Goal: Obtain resource: Download file/media

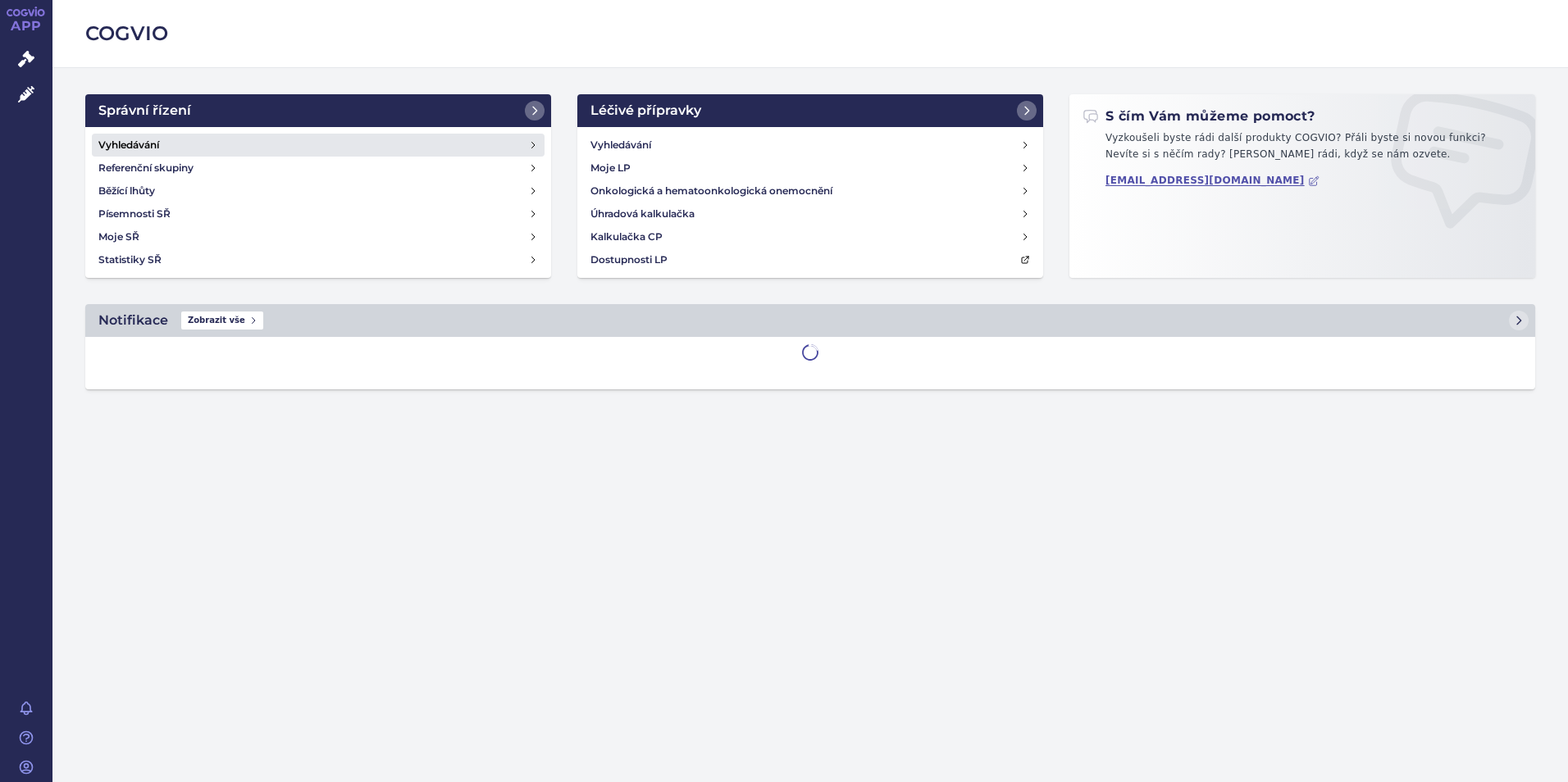
click at [107, 143] on h4 "Vyhledávání" at bounding box center [129, 145] width 61 height 16
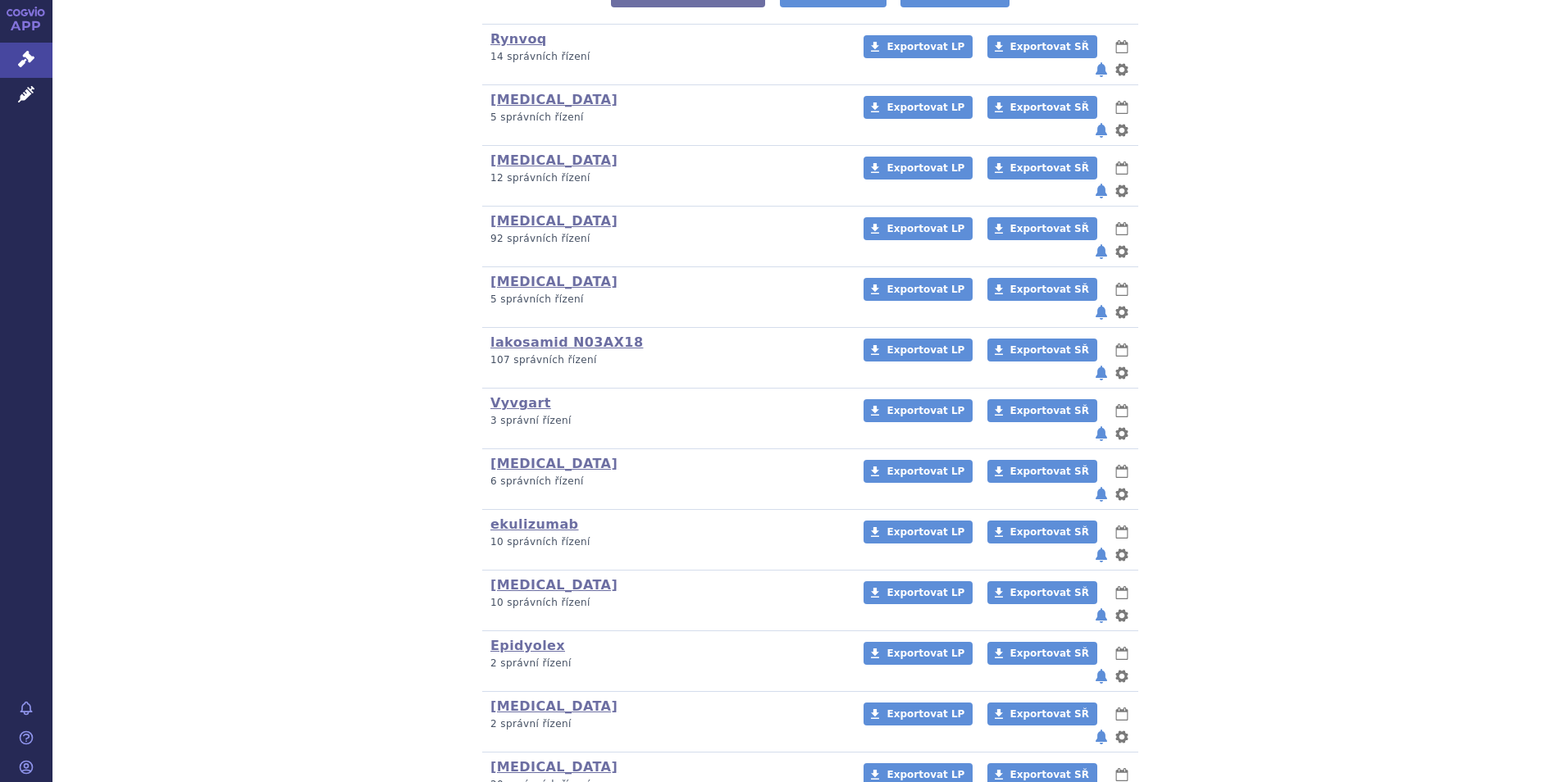
scroll to position [410, 0]
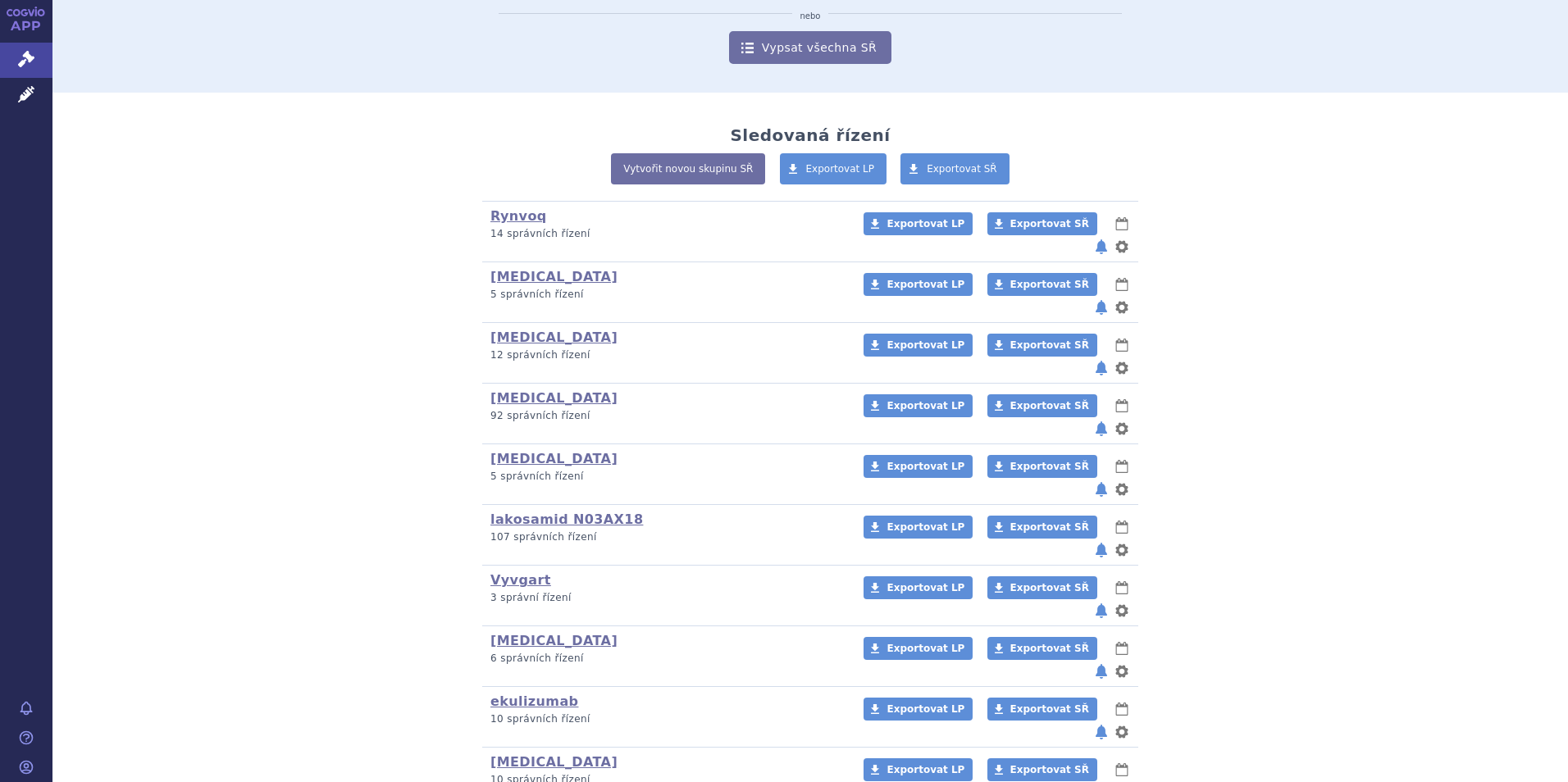
scroll to position [246, 0]
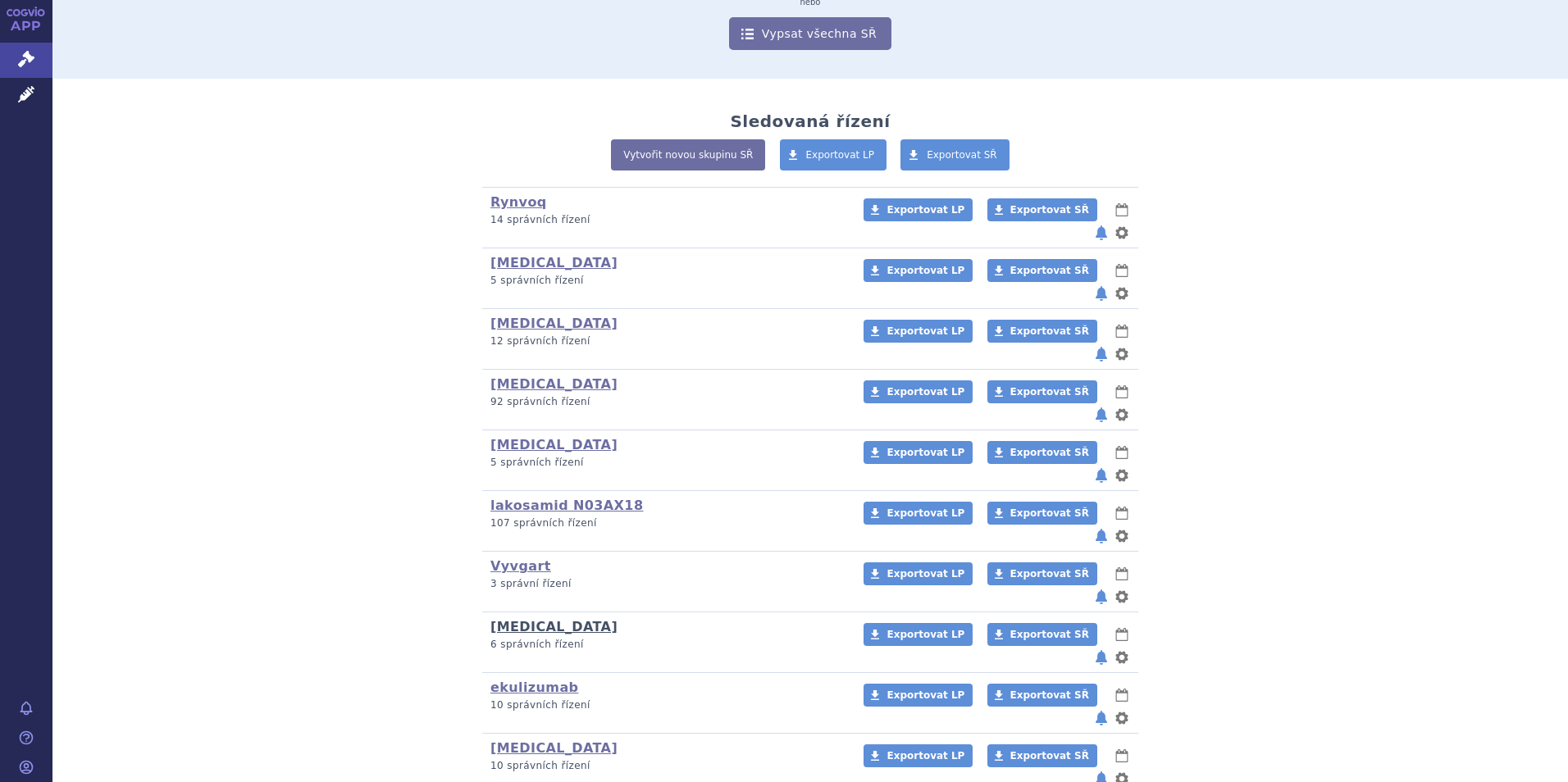
click at [526, 619] on link "Ultomiris" at bounding box center [553, 627] width 127 height 15
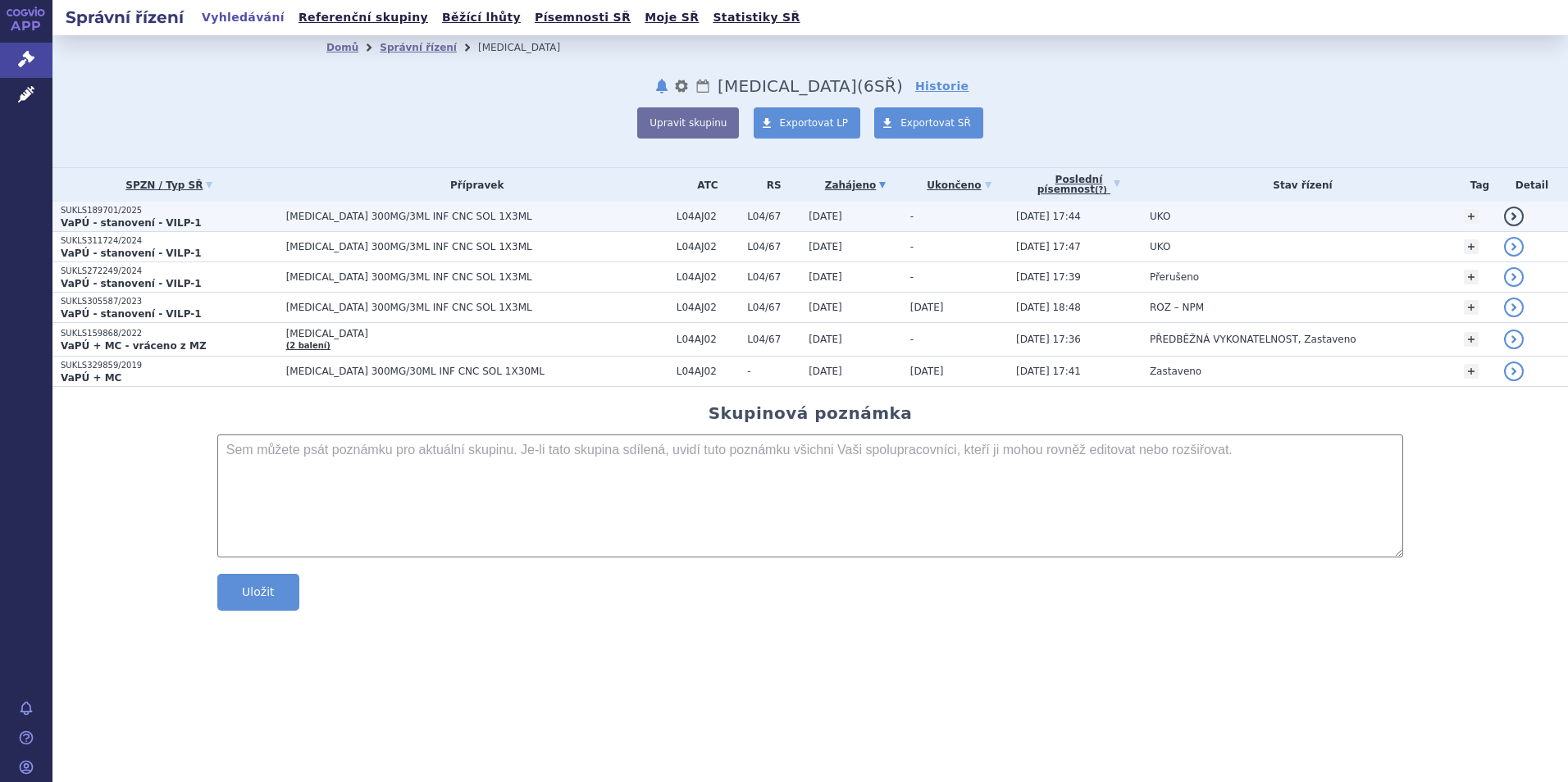
click at [114, 208] on p "SUKLS189701/2025" at bounding box center [170, 211] width 217 height 11
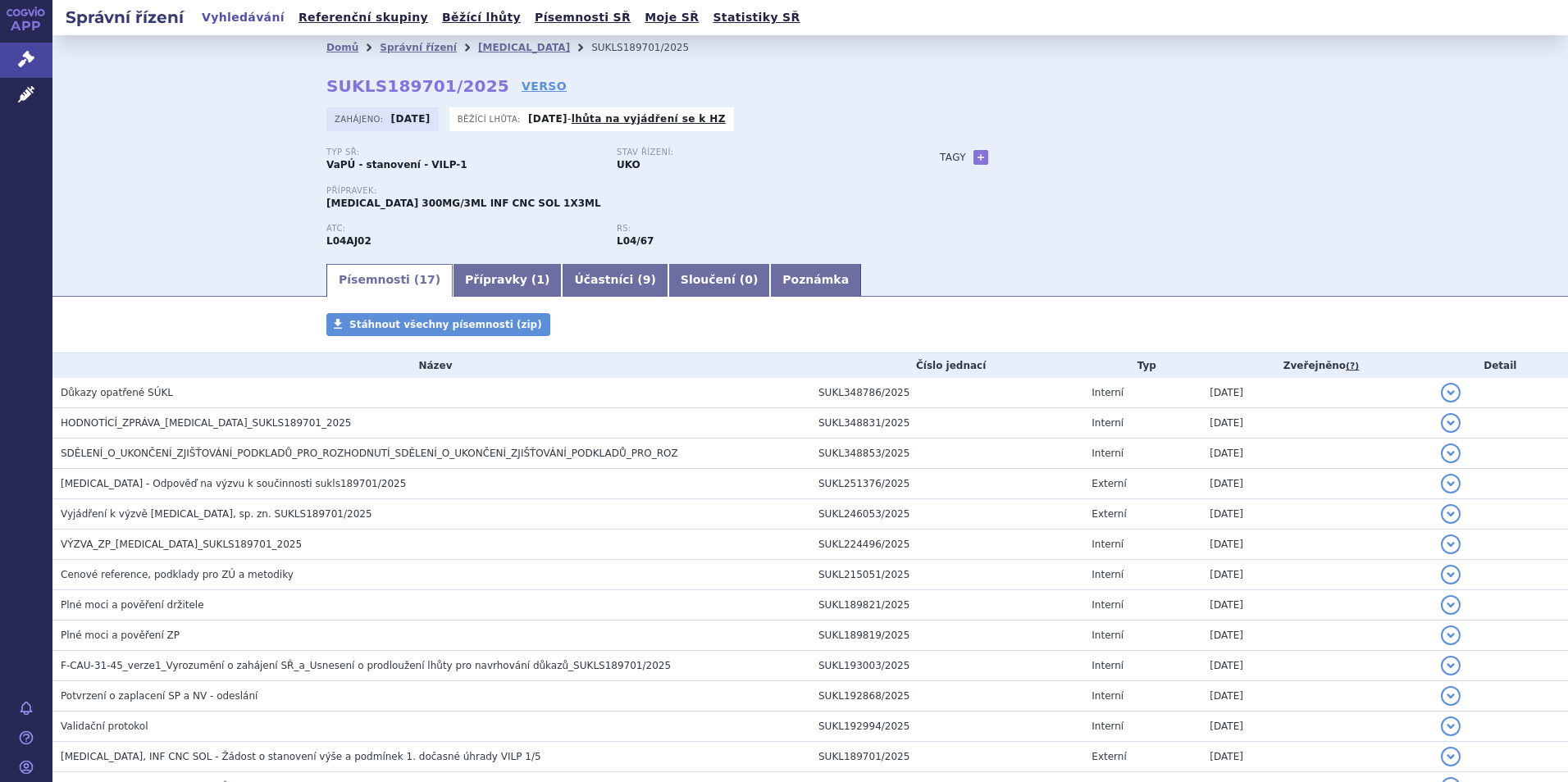
scroll to position [210, 0]
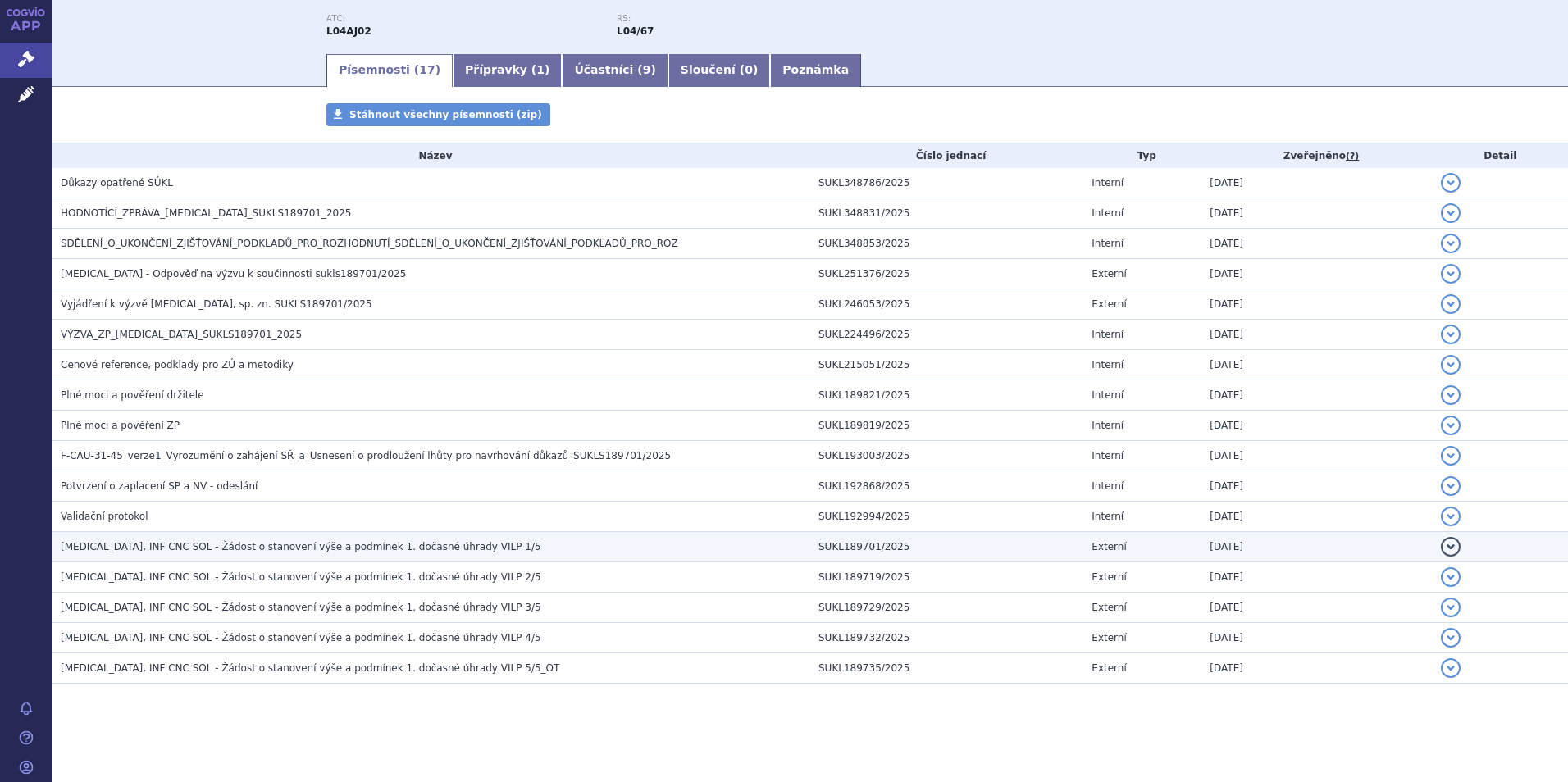
click at [306, 544] on span "ULTOMIRIS, INF CNC SOL - Žádost o stanovení výše a podmínek 1. dočasné úhrady V…" at bounding box center [301, 546] width 481 height 11
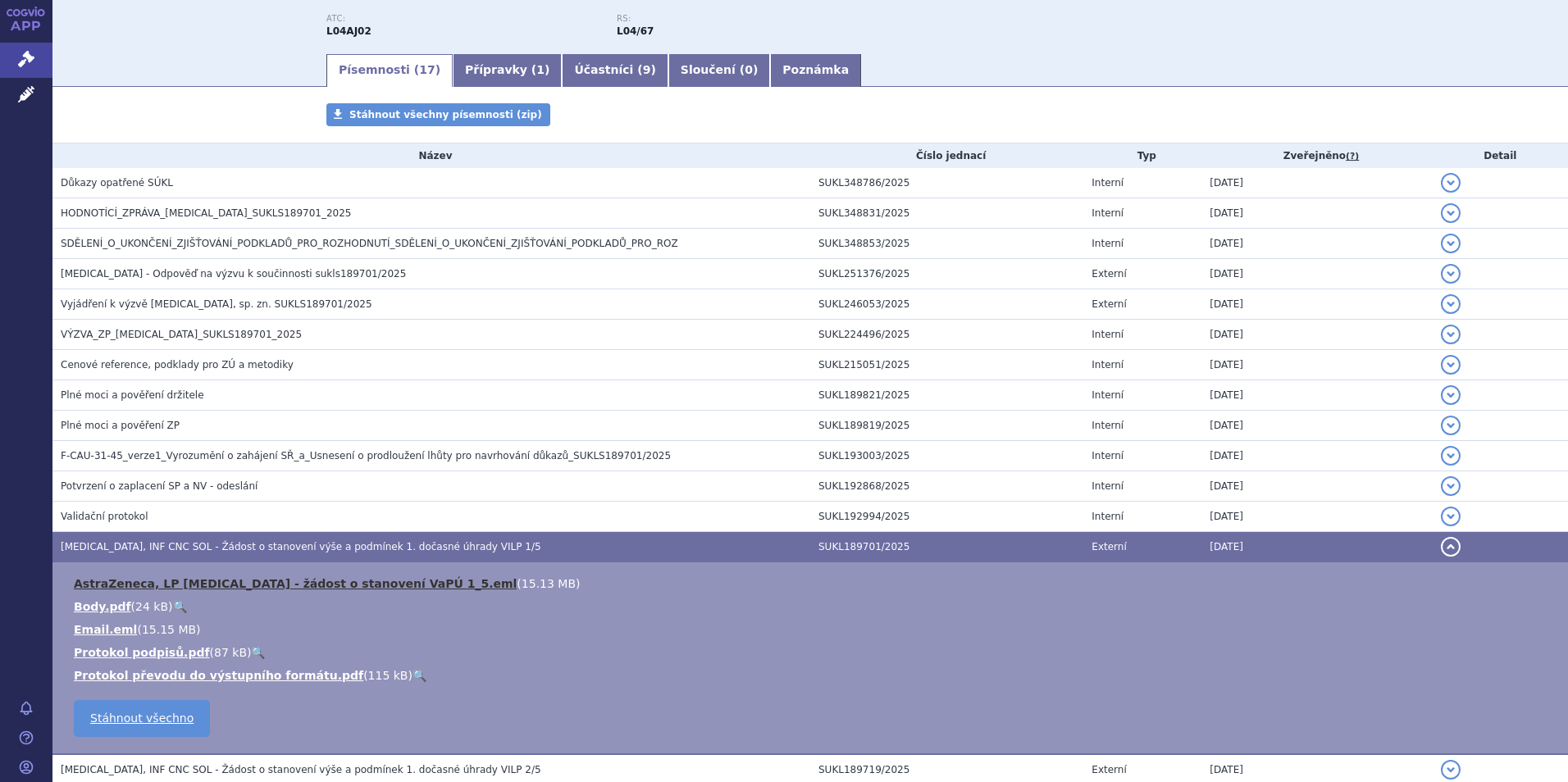
click at [280, 584] on link "AstraZeneca, LP Ultomiris - žádost o stanovení VaPÚ 1_5.eml" at bounding box center [295, 584] width 443 height 13
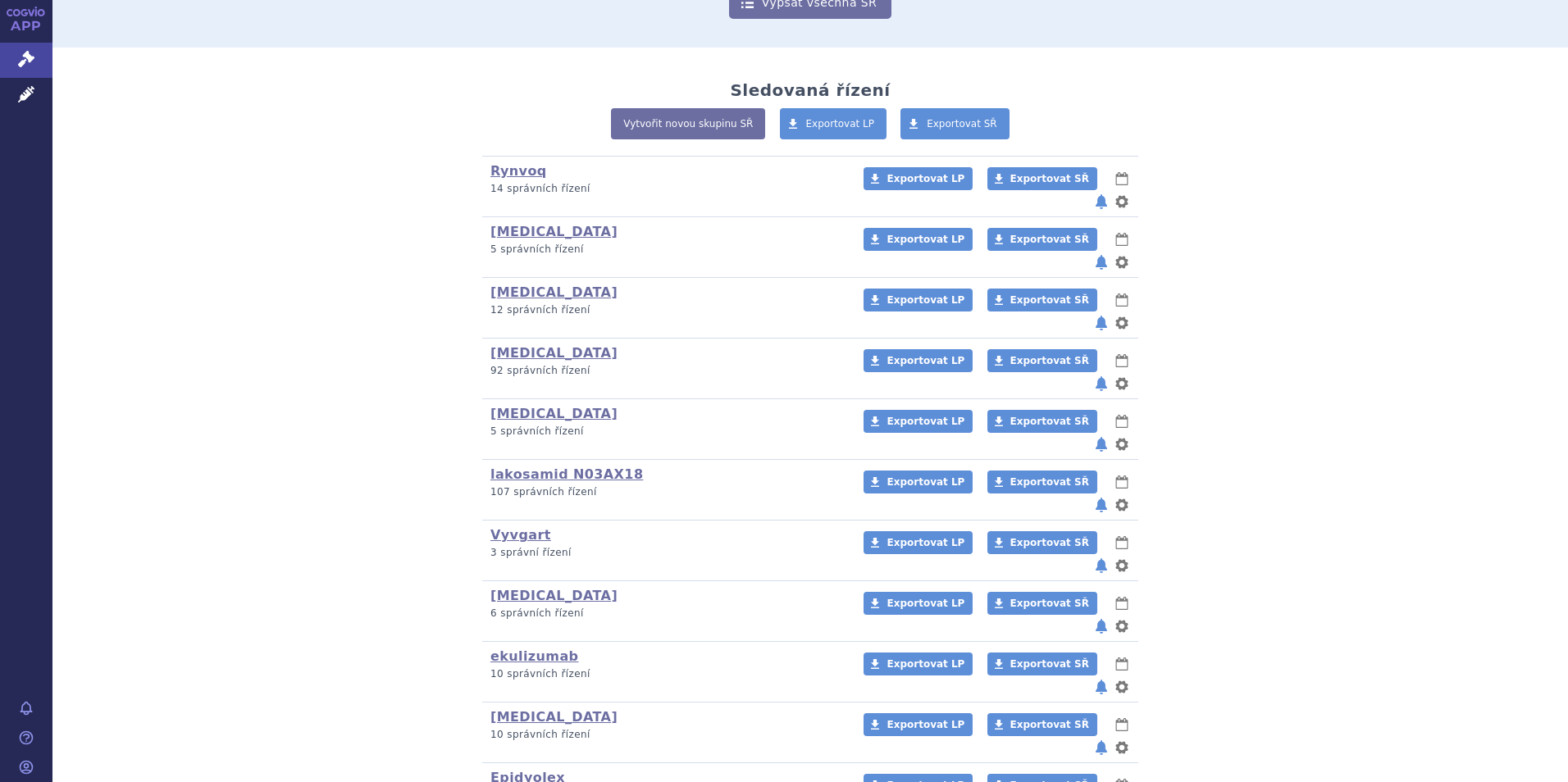
scroll to position [328, 0]
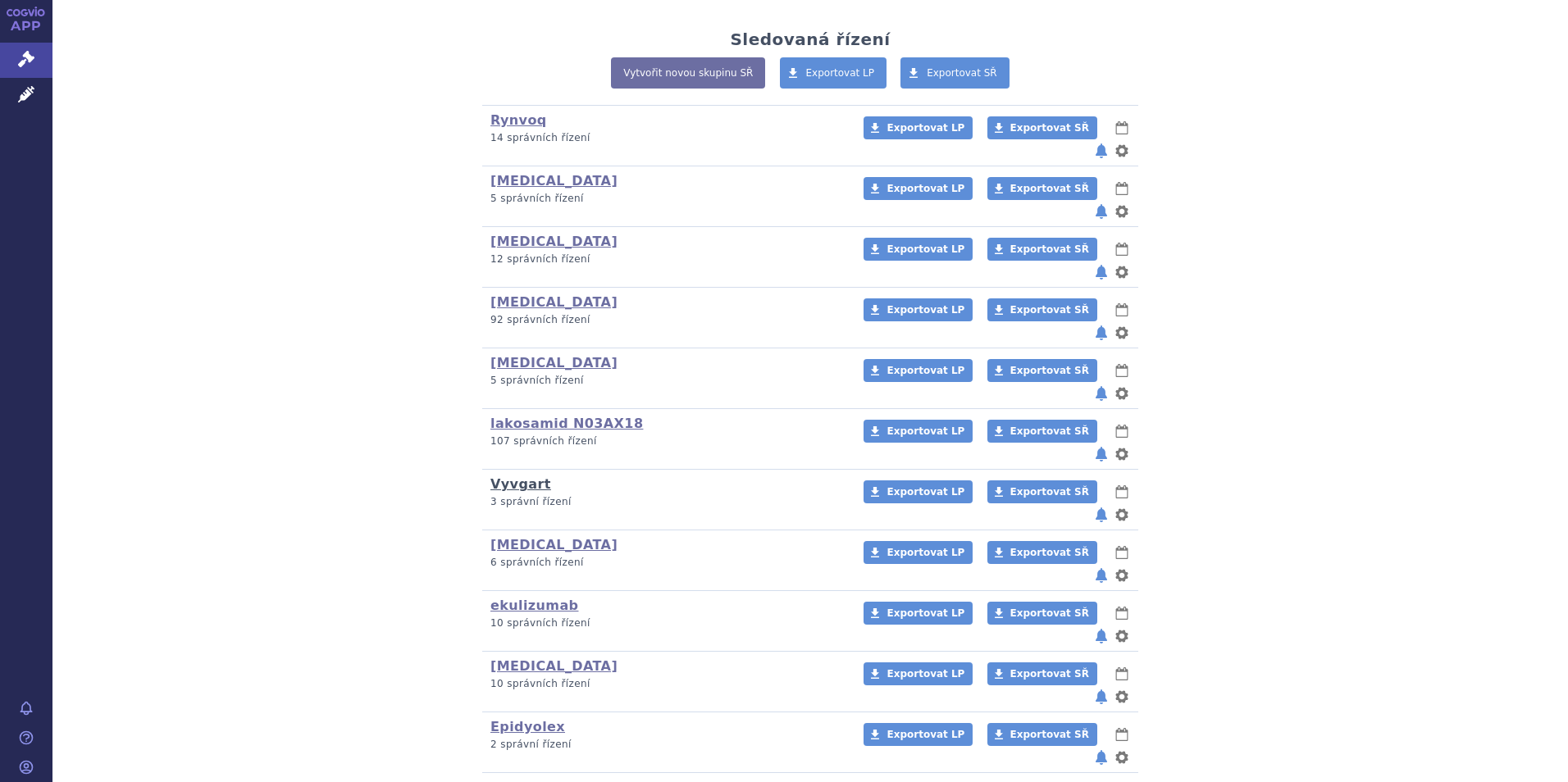
click at [525, 477] on link "Vyvgart" at bounding box center [521, 484] width 61 height 15
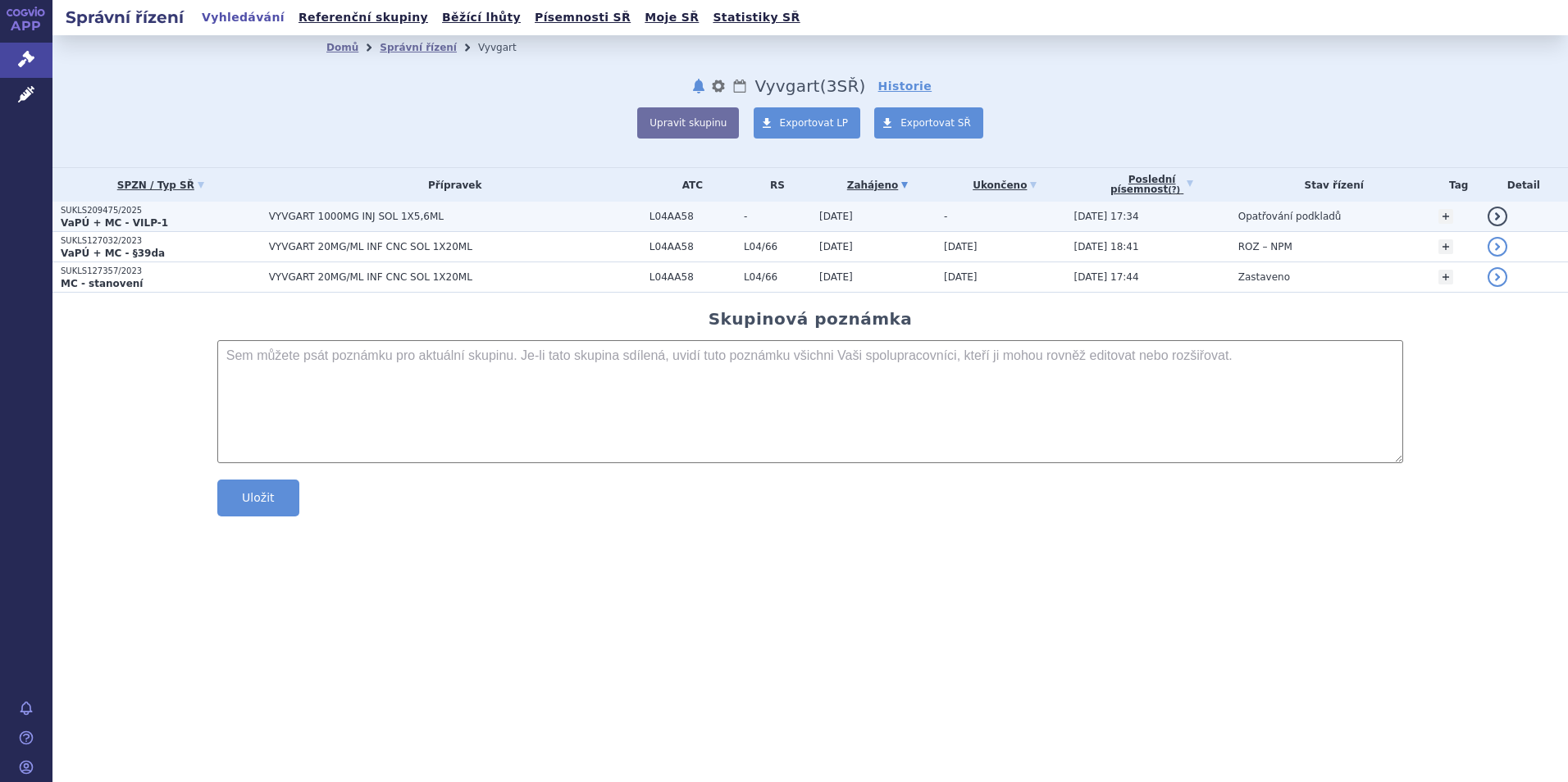
click at [120, 217] on strong "VaPÚ + MC - VILP-1" at bounding box center [114, 223] width 108 height 11
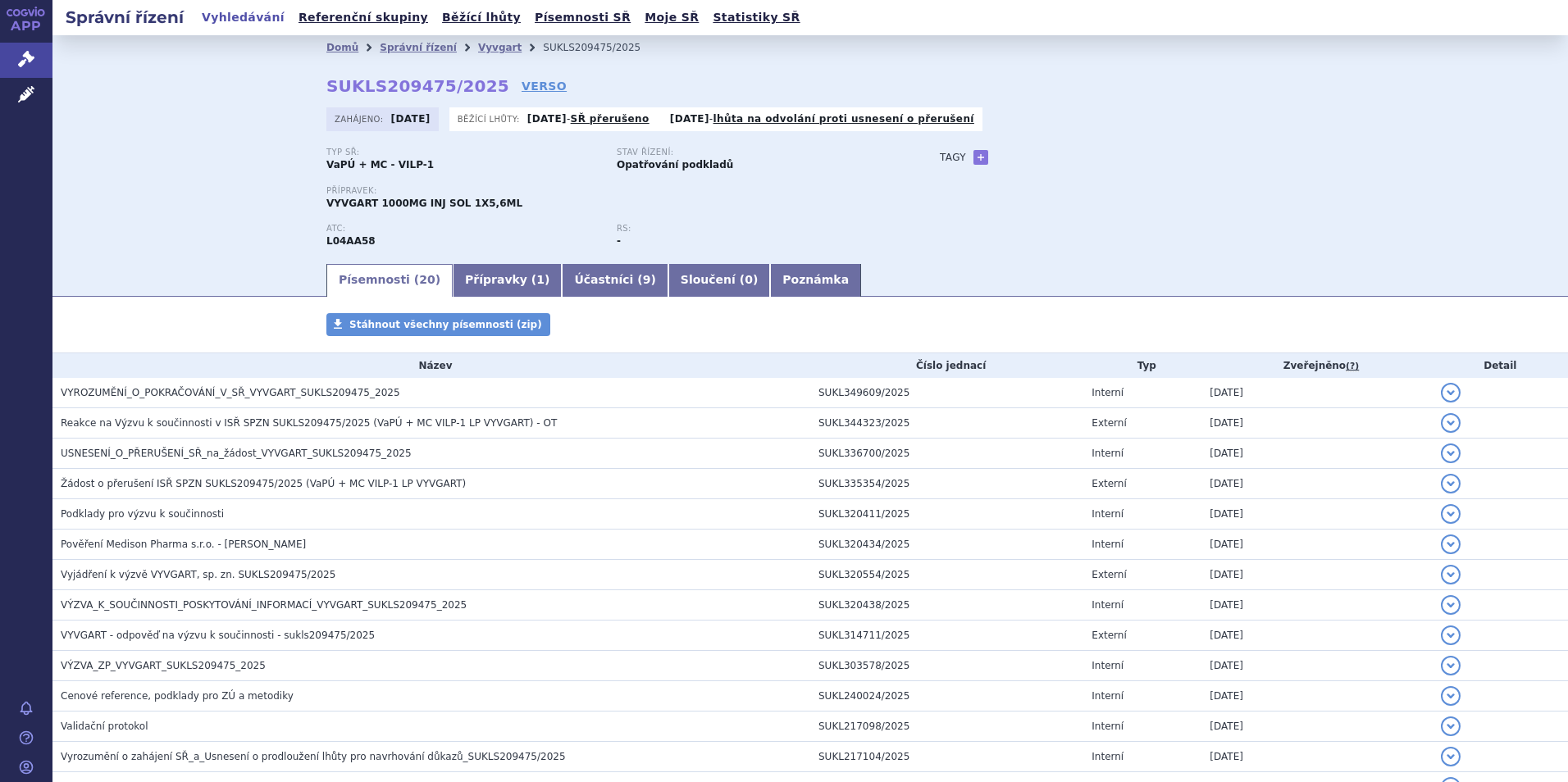
scroll to position [301, 0]
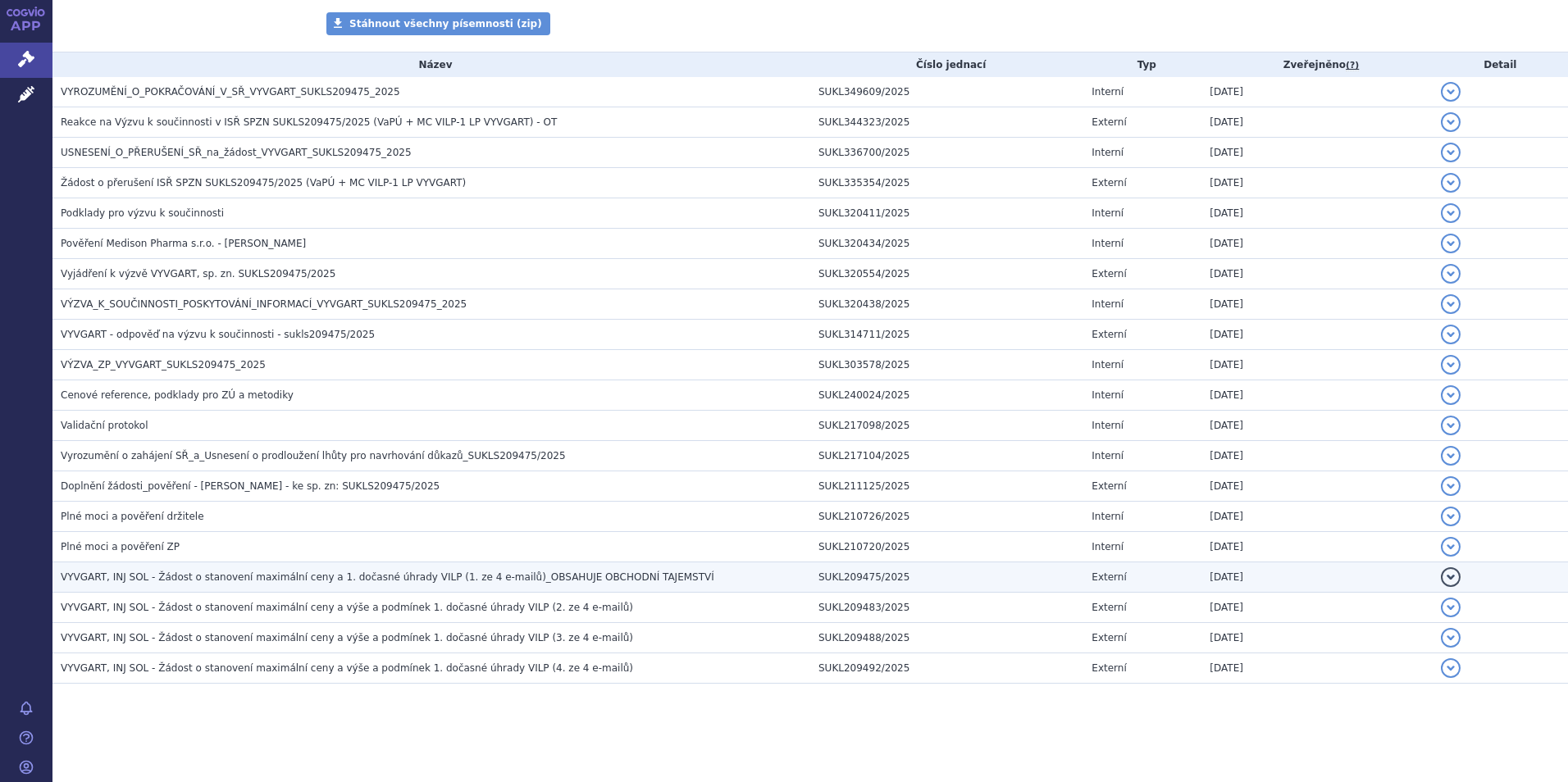
click at [299, 576] on span "VYVGART, INJ SOL - Žádost o stanovení maximální ceny a 1. dočasné úhrady VILP (…" at bounding box center [387, 577] width 653 height 11
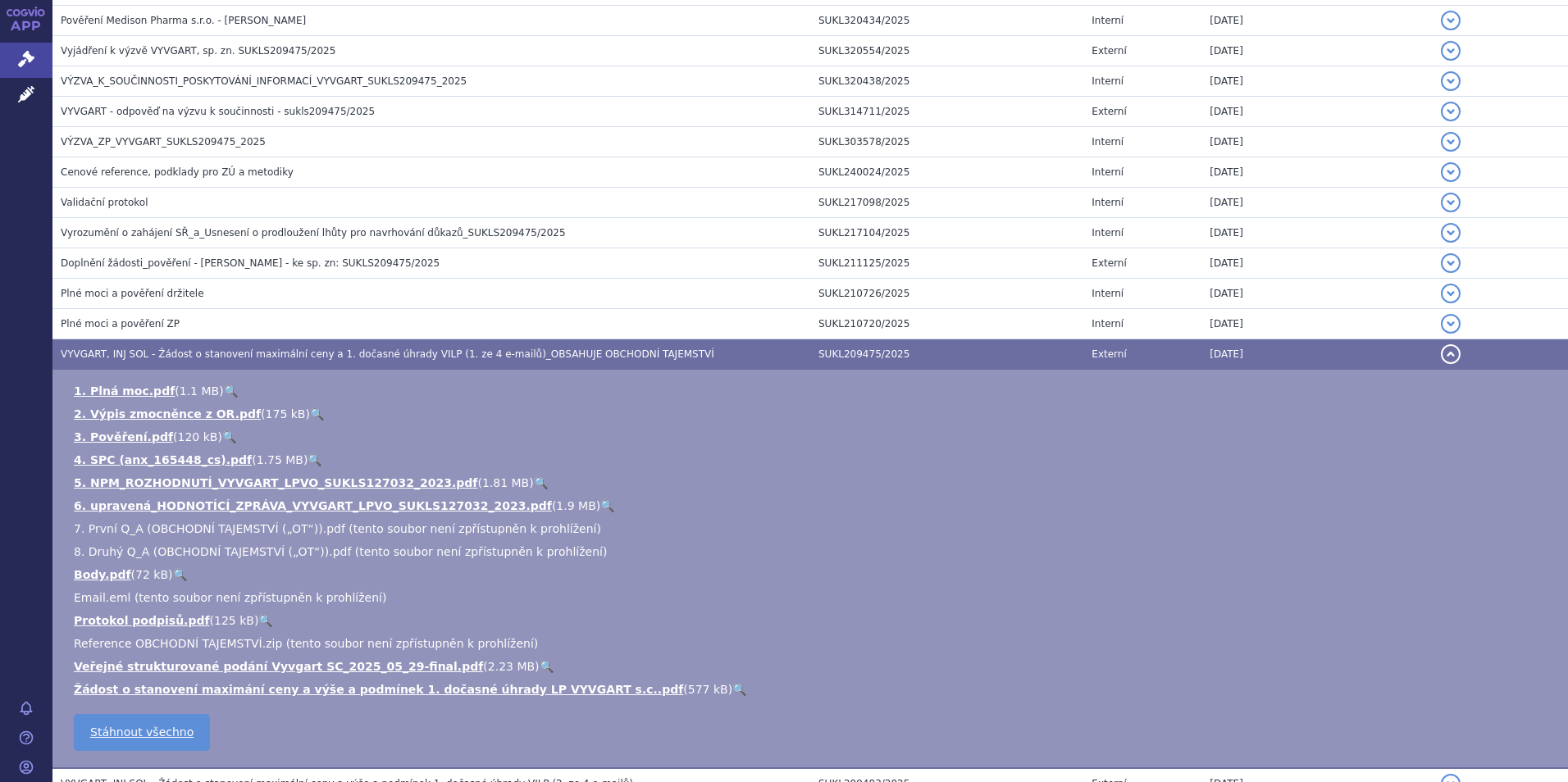
scroll to position [546, 0]
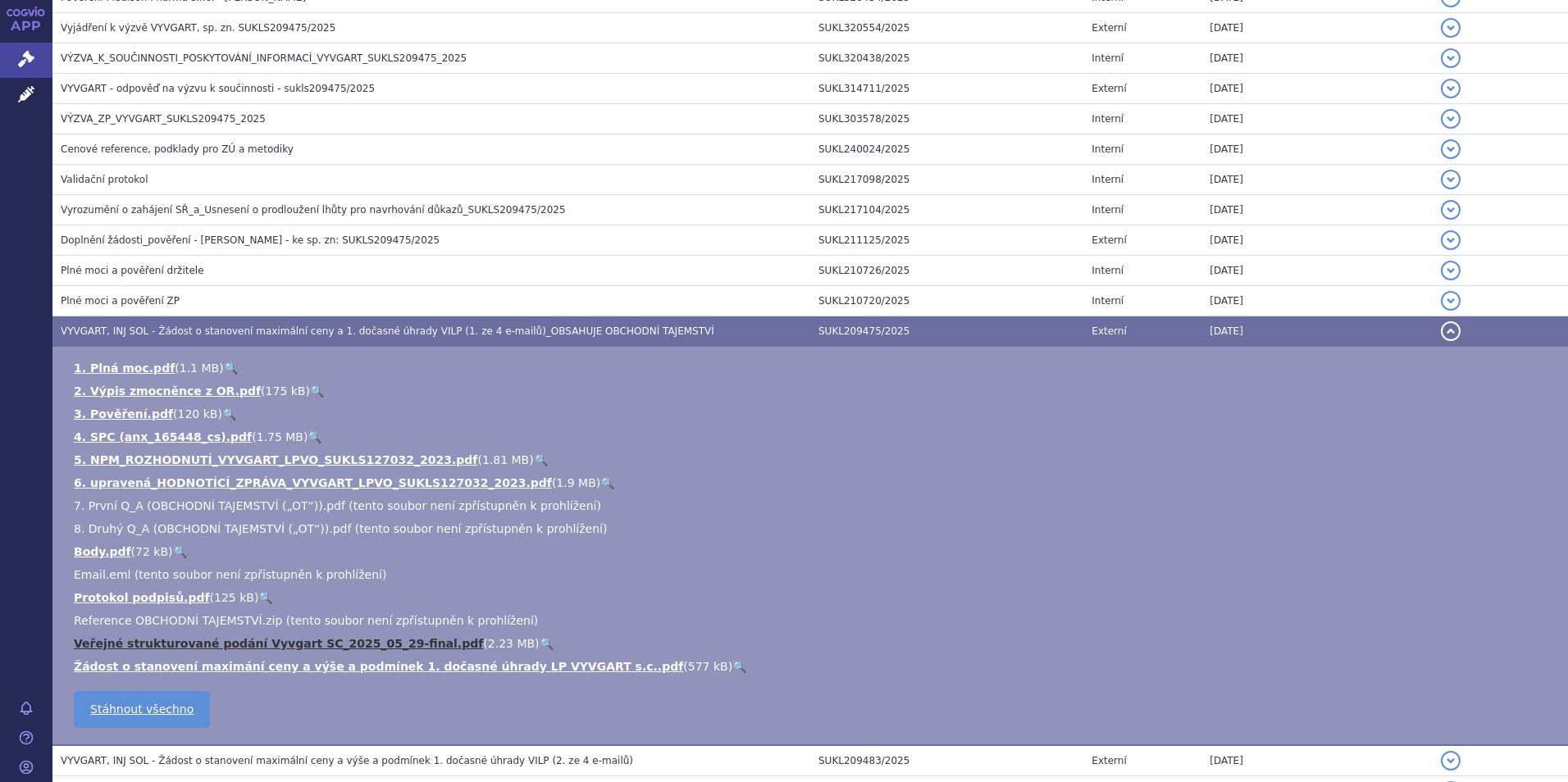
click at [204, 646] on link "Veřejné strukturované podání Vyvgart SC_2025_05_29-final.pdf" at bounding box center [278, 644] width 409 height 13
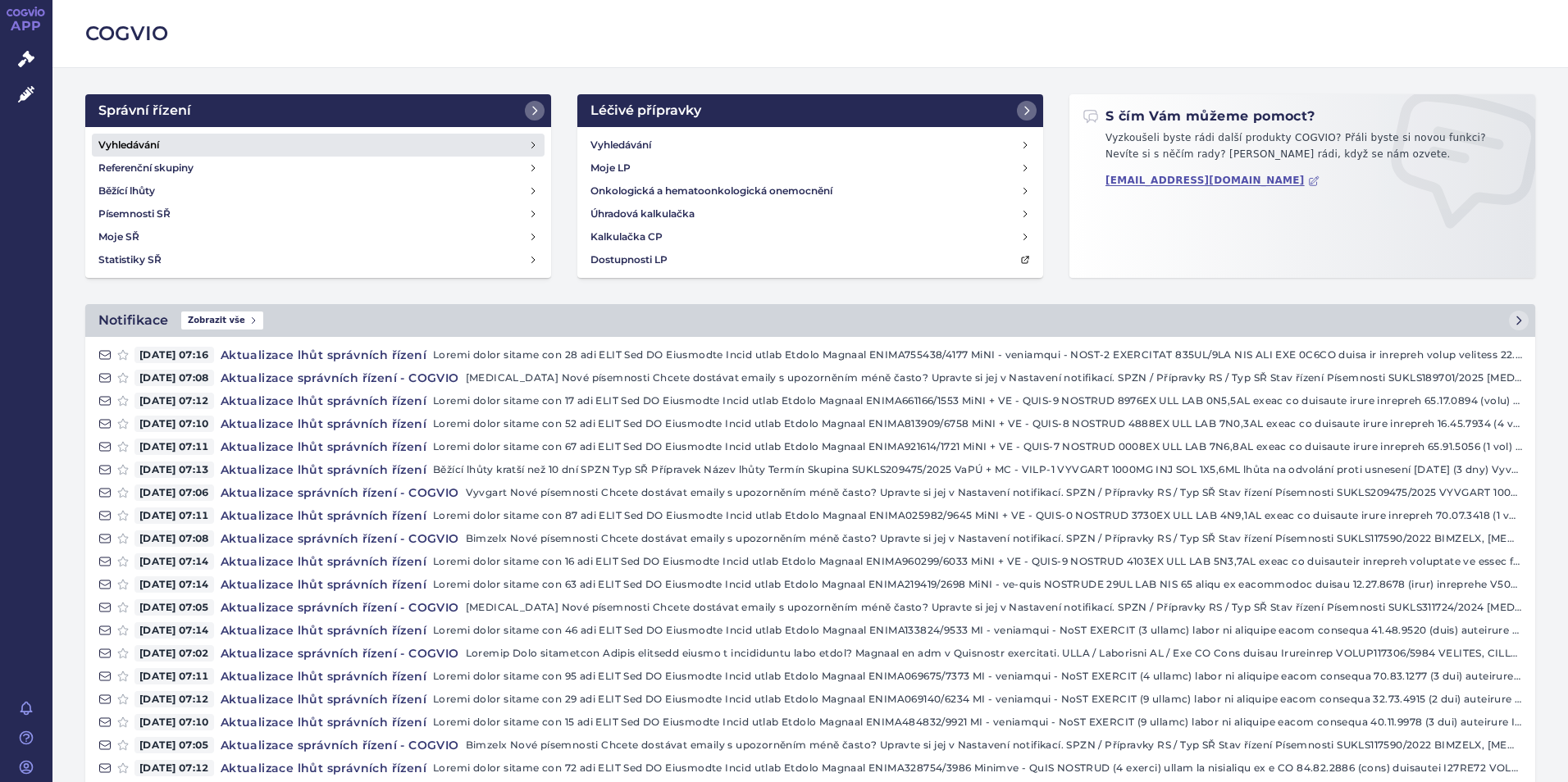
click at [132, 146] on h4 "Vyhledávání" at bounding box center [129, 145] width 61 height 16
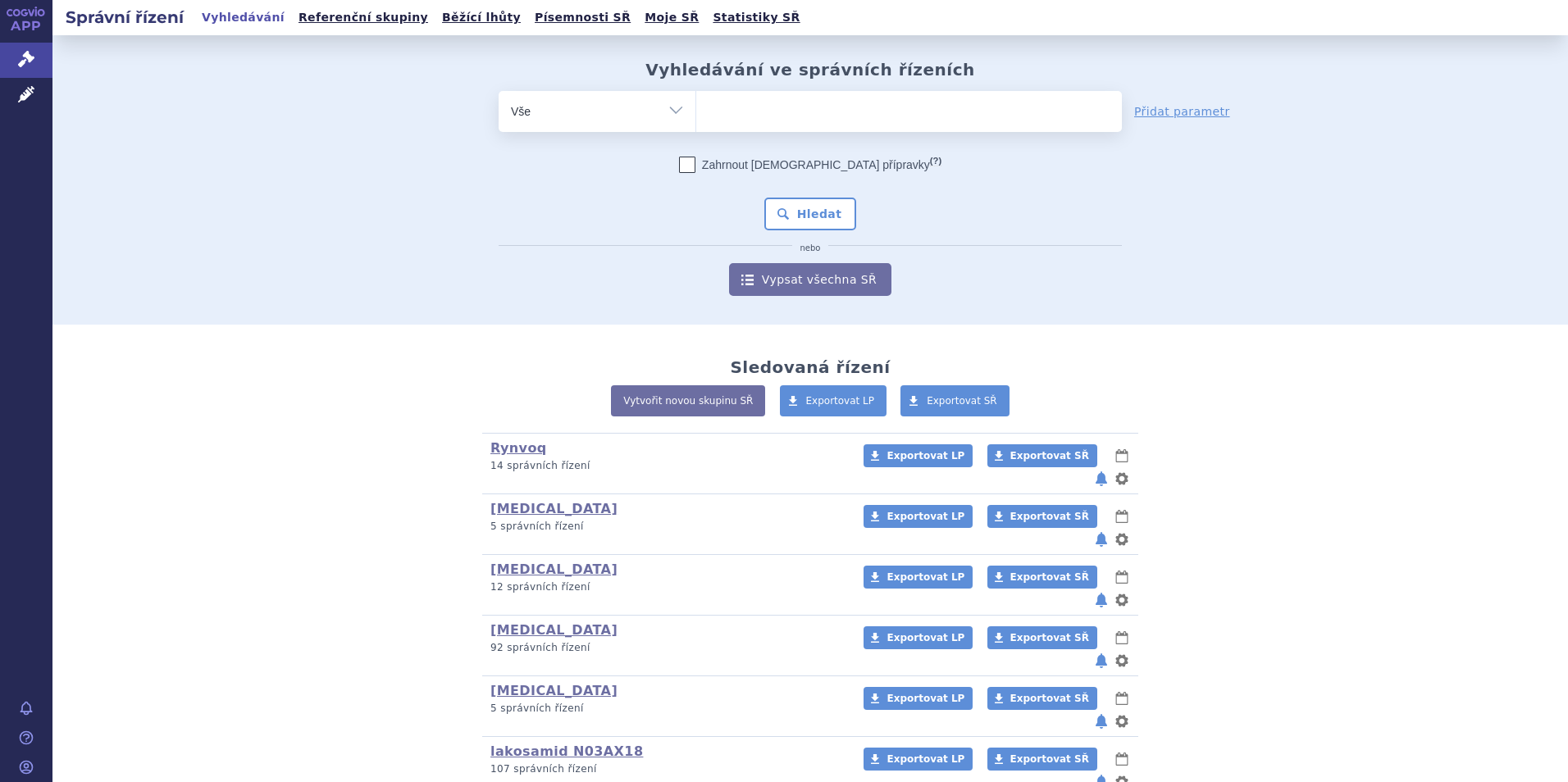
scroll to position [493, 0]
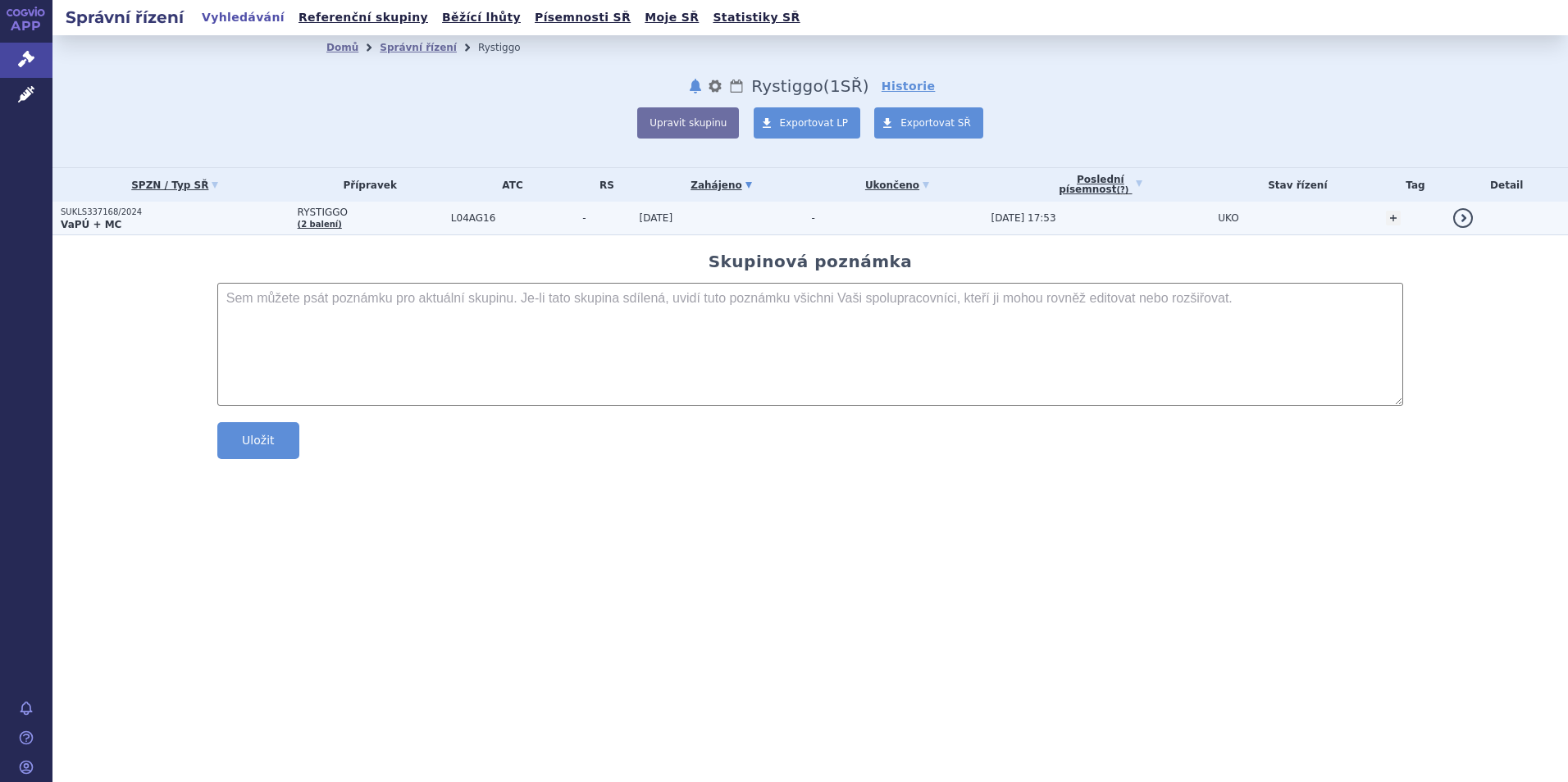
click at [95, 215] on p "SUKLS337168/2024" at bounding box center [175, 213] width 229 height 11
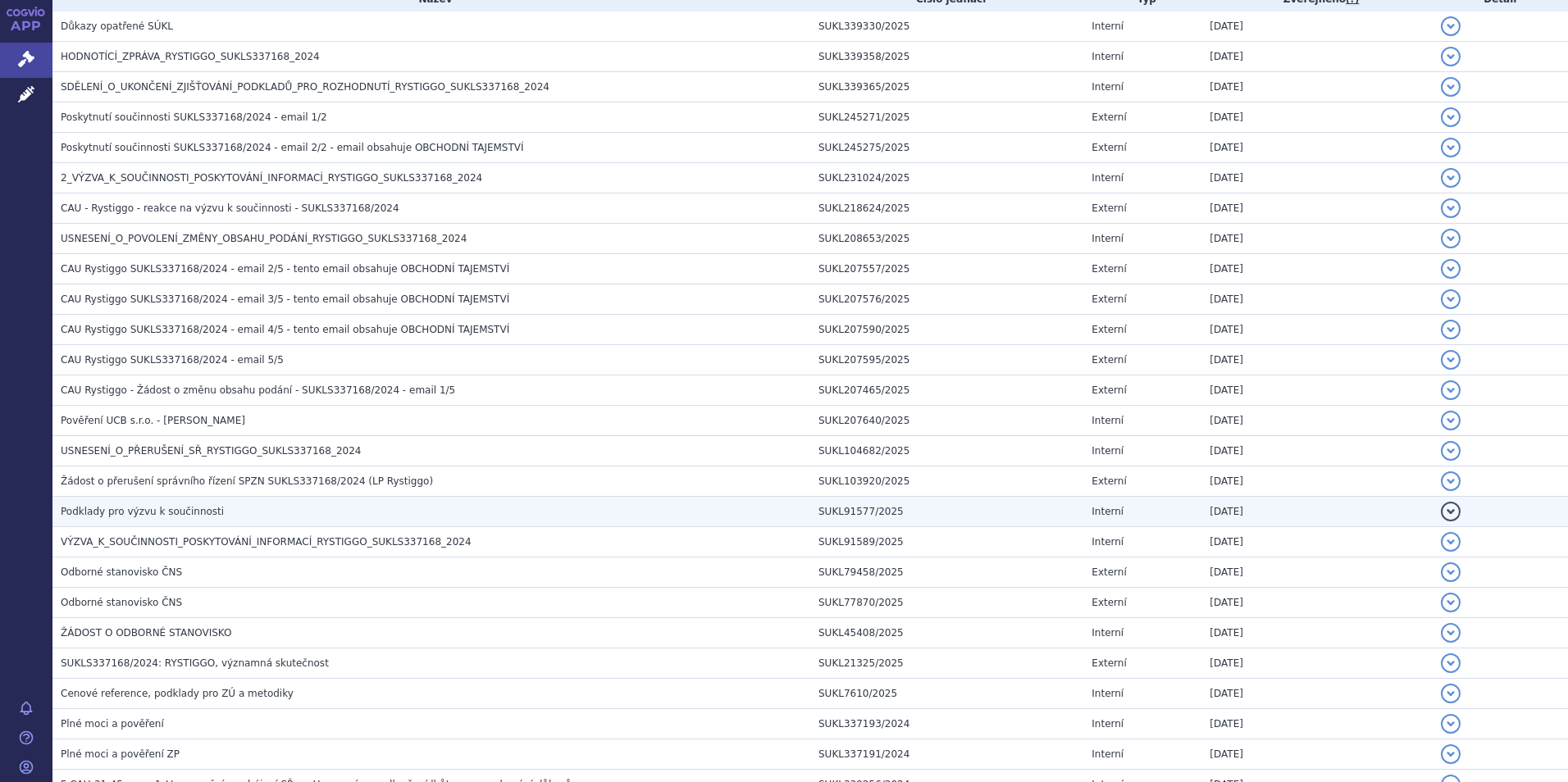
scroll to position [410, 0]
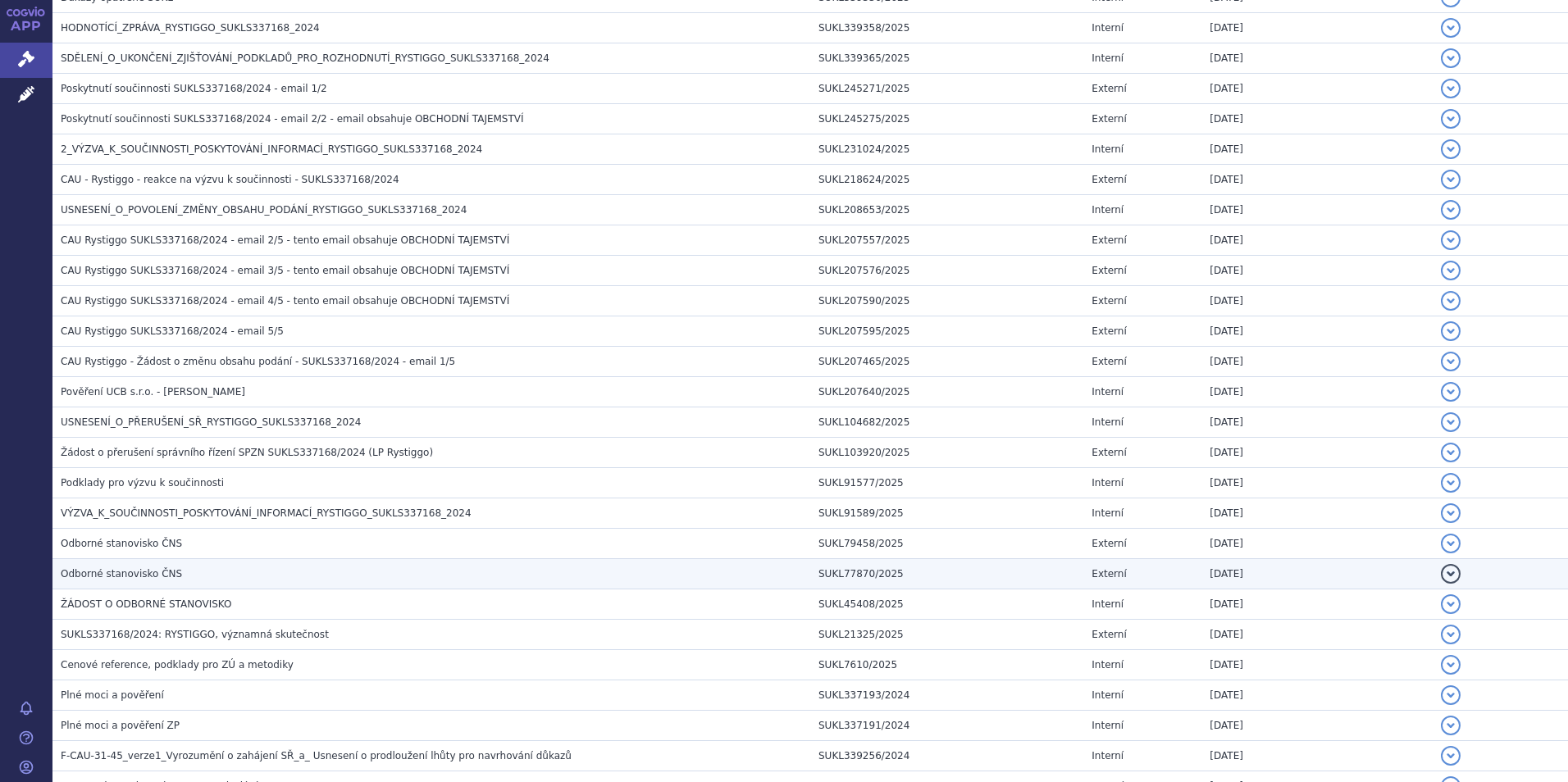
click at [96, 575] on span "Odborné stanovisko ČNS" at bounding box center [121, 574] width 121 height 11
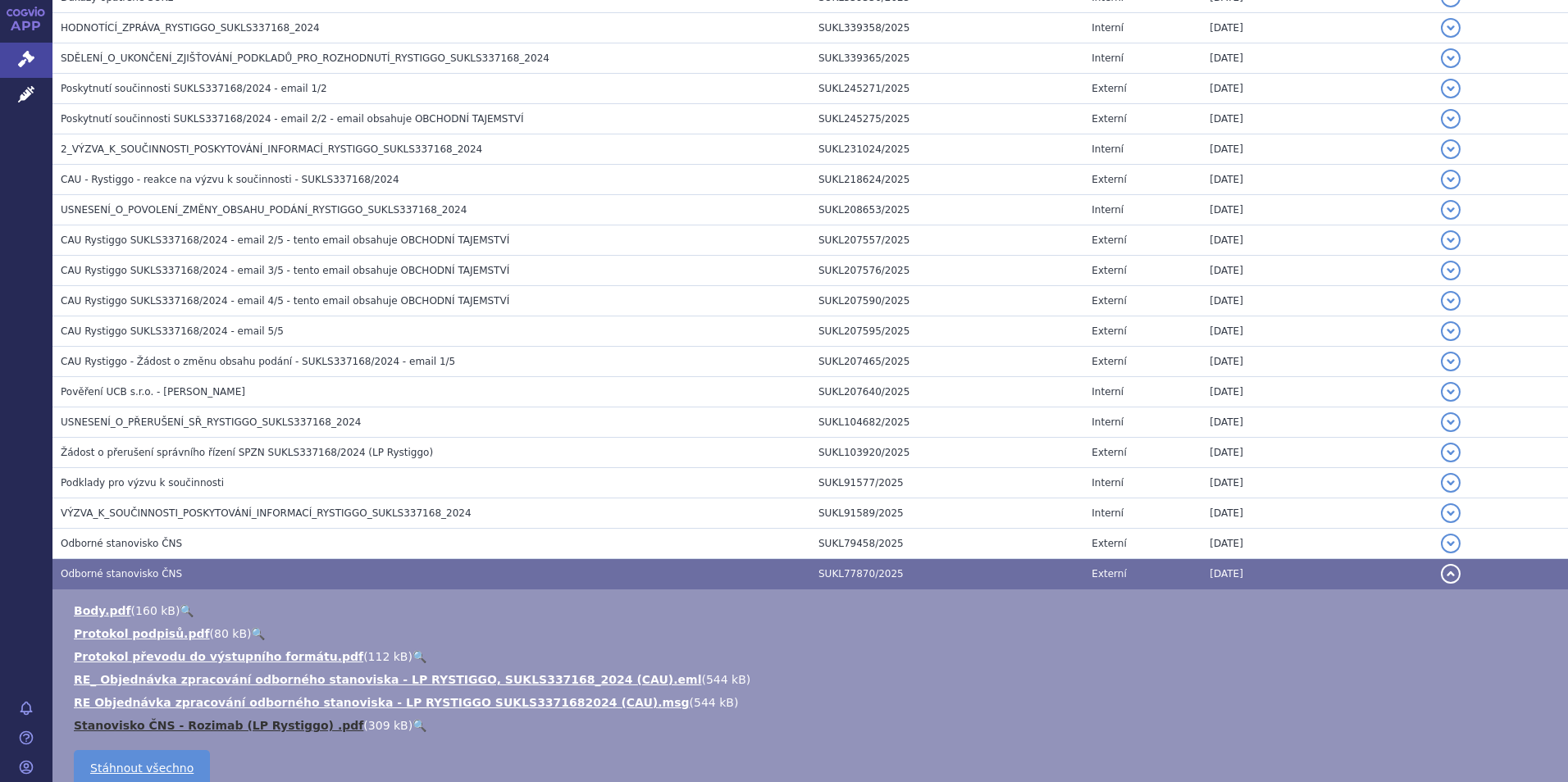
click at [183, 730] on link "Stanovisko ČNS - Rozimab (LP Rystiggo) .pdf" at bounding box center [217, 726] width 289 height 13
